Goal: Use online tool/utility

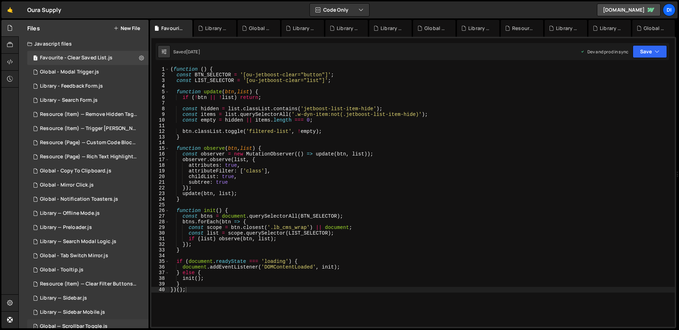
scroll to position [108, 0]
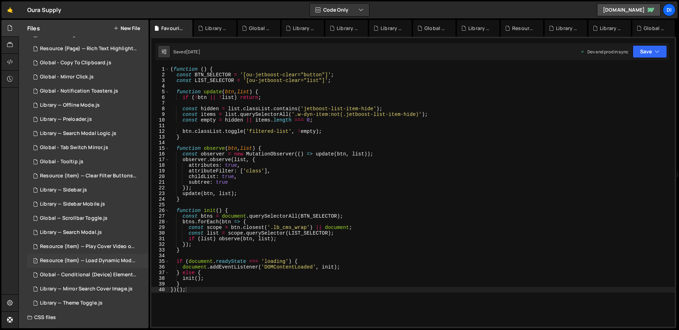
click at [104, 255] on div "1 Resource (Item) — Load Dynamic Modal (AJAX).js 0" at bounding box center [89, 261] width 124 height 14
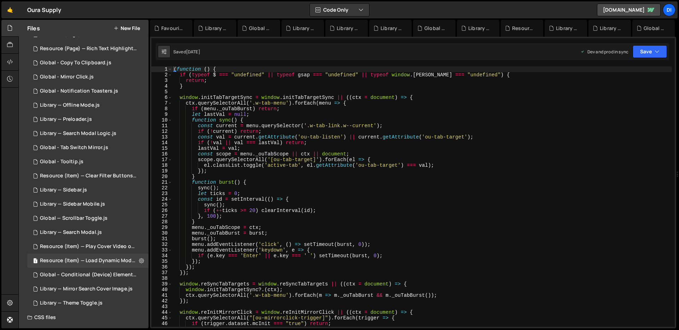
click at [370, 175] on div "( function ( ) { if ( typeof $ === "undefined" || typeof gsap === "undefined" |…" at bounding box center [422, 202] width 500 height 272
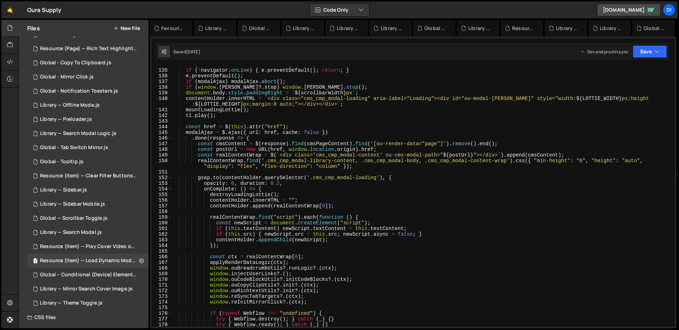
scroll to position [800, 0]
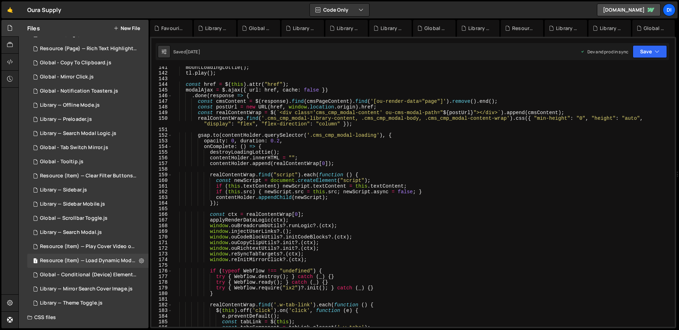
click at [321, 254] on div "mountLoadingLottie ( ) ; tl . play ( ) ; const href = $ ( this ) . attr ( "href…" at bounding box center [422, 201] width 500 height 272
click at [323, 248] on div "mountLoadingLottie ( ) ; tl . play ( ) ; const href = $ ( this ) . attr ( "href…" at bounding box center [422, 201] width 500 height 272
click at [322, 243] on div "mountLoadingLottie ( ) ; tl . play ( ) ; const href = $ ( this ) . attr ( "href…" at bounding box center [422, 201] width 500 height 272
click at [305, 230] on div "mountLoadingLottie ( ) ; tl . play ( ) ; const href = $ ( this ) . attr ( "href…" at bounding box center [422, 201] width 500 height 272
type textarea "window.injectUserLinks?.();"
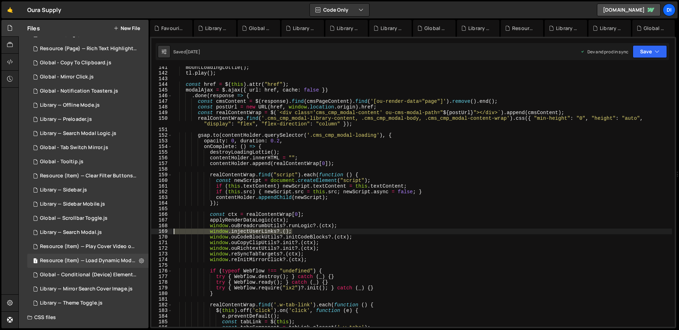
drag, startPoint x: 308, startPoint y: 231, endPoint x: 156, endPoint y: 232, distance: 152.8
click at [156, 232] on div "window.injectUserLinks?.(); 141 142 143 144 145 146 147 148 149 150 151 152 153…" at bounding box center [412, 196] width 523 height 261
type textarea "window.ouBreadcrumbUtils?.runLogic?.(ctx);"
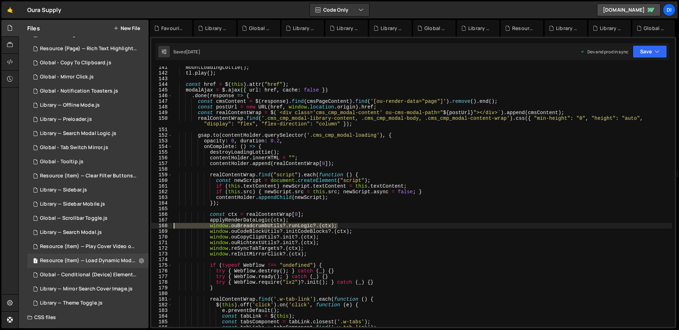
drag, startPoint x: 359, startPoint y: 226, endPoint x: 158, endPoint y: 228, distance: 200.5
click at [158, 228] on div "window.ouBreadcrumbUtils?.runLogic?.(ctx); 141 142 143 144 145 146 147 148 149 …" at bounding box center [412, 196] width 523 height 261
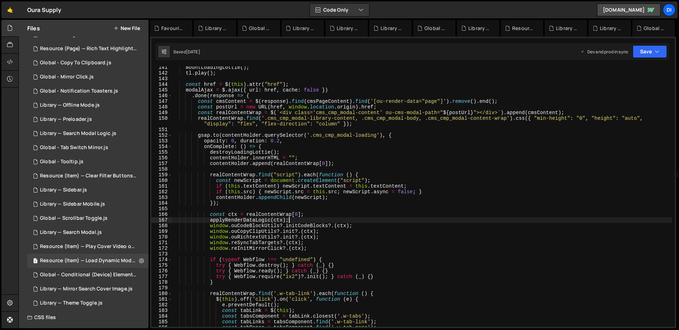
click at [301, 189] on div "mountLoadingLottie ( ) ; tl . play ( ) ; const href = $ ( this ) . attr ( "href…" at bounding box center [422, 201] width 500 height 272
type textarea "if (this.src) { newScript.src = this.src; newScript.async = false; }"
